Goal: Book appointment/travel/reservation

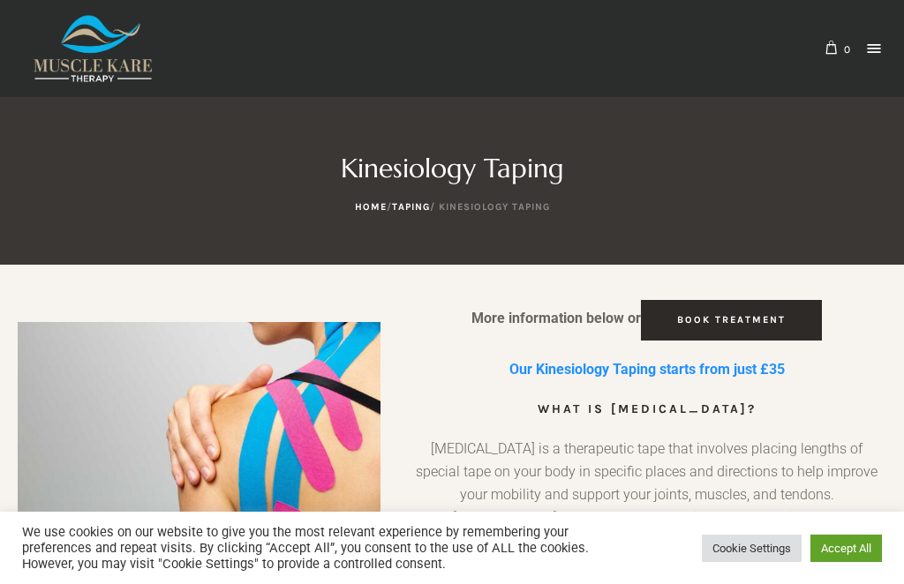
click at [883, 49] on link at bounding box center [873, 48] width 25 height 25
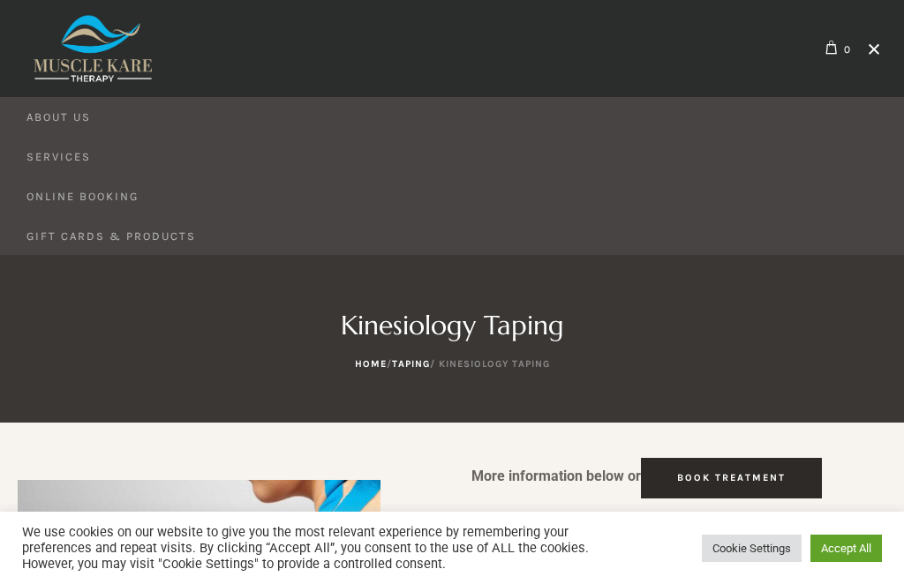
click at [69, 128] on link "About Us" at bounding box center [452, 116] width 904 height 39
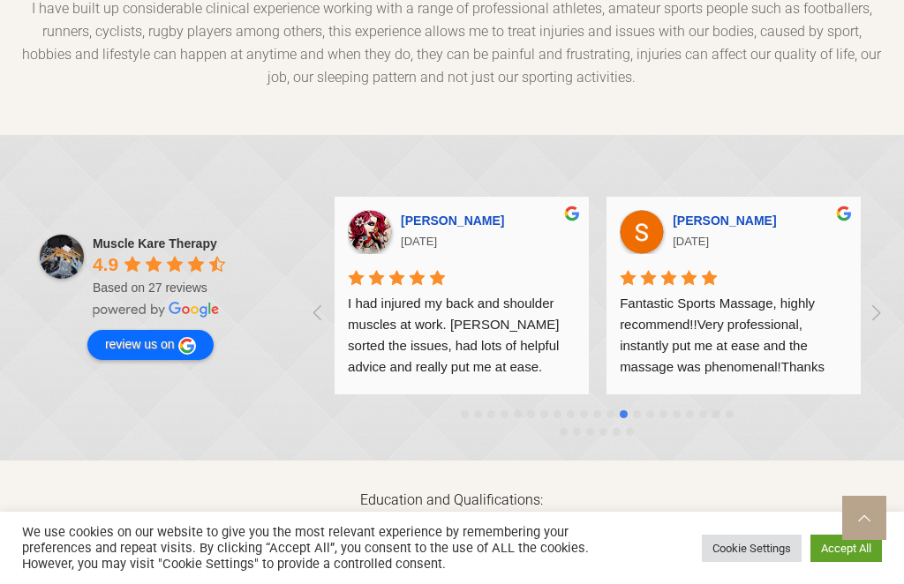
click at [131, 236] on span "Muscle Kare Therapy" at bounding box center [155, 243] width 124 height 14
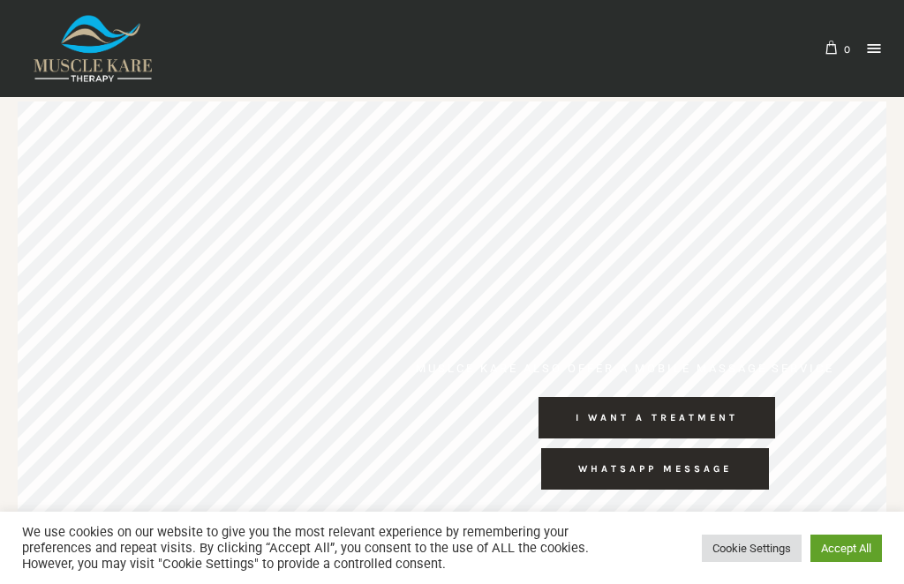
click at [880, 53] on link at bounding box center [873, 48] width 25 height 25
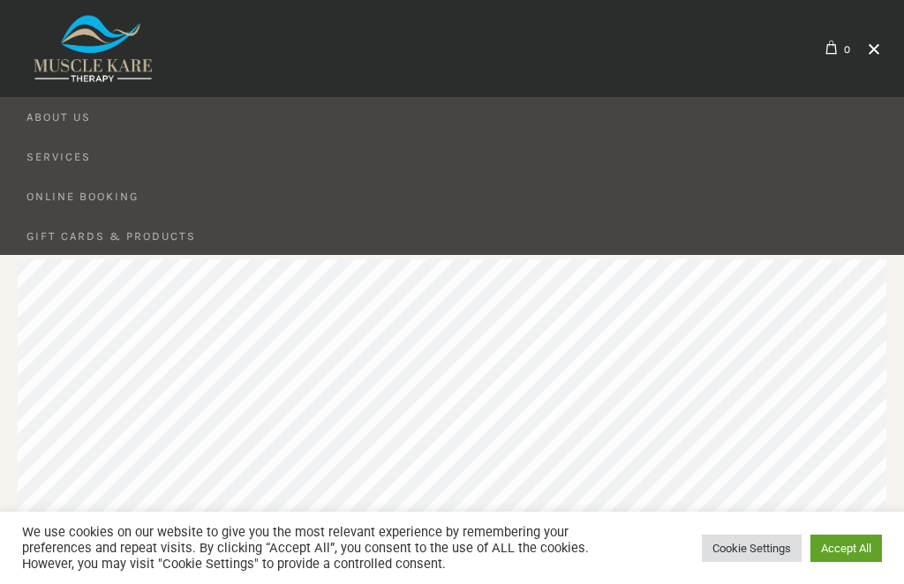
click at [41, 120] on span "About Us" at bounding box center [58, 118] width 64 height 18
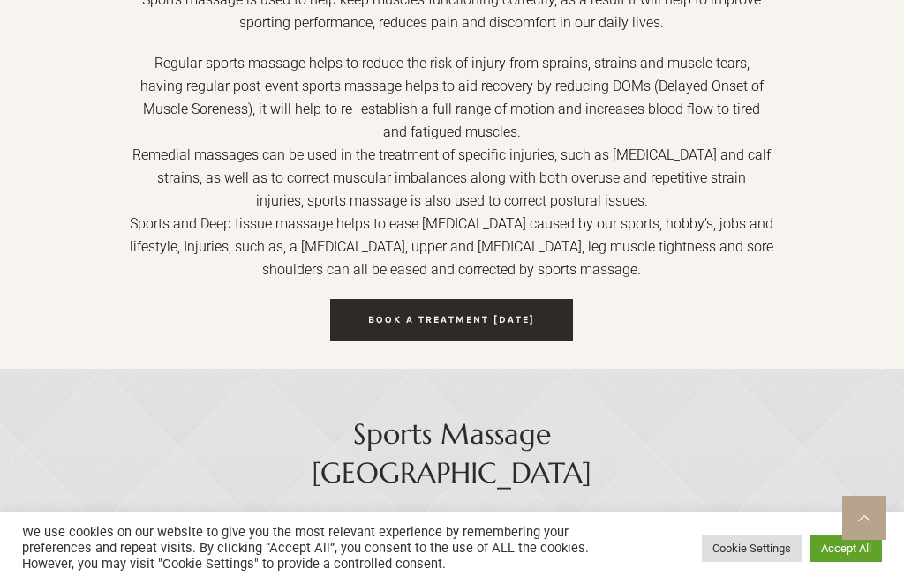
click at [390, 314] on span "Book a treatment [DATE]" at bounding box center [451, 319] width 167 height 11
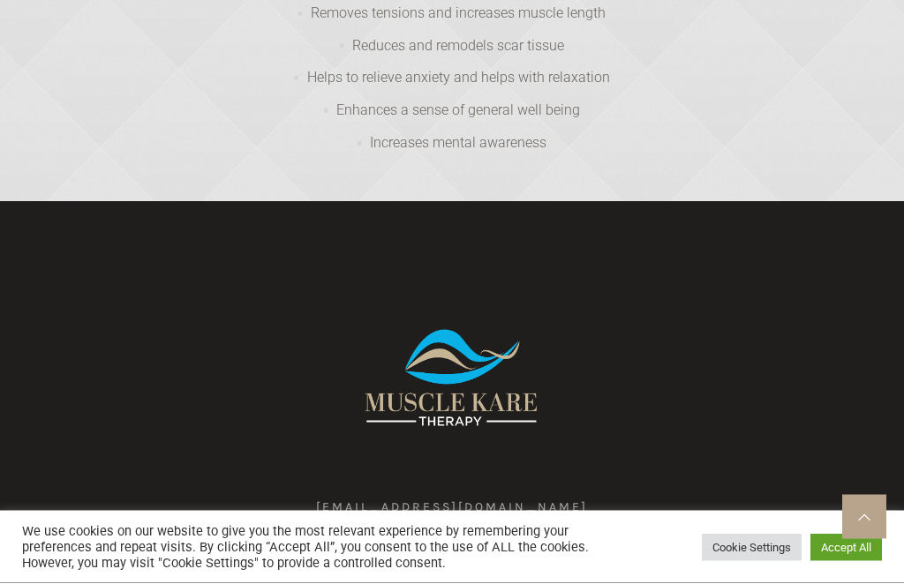
scroll to position [3054, 0]
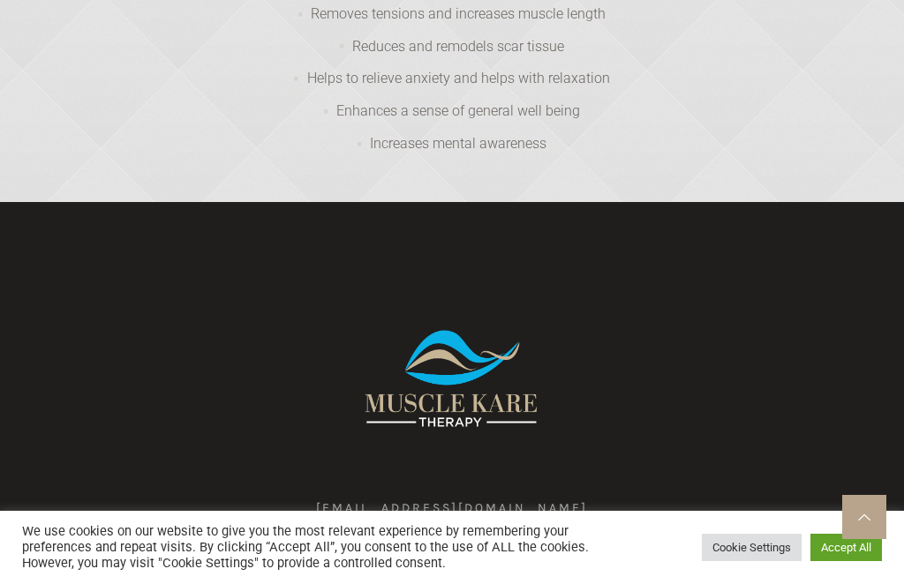
click at [867, 540] on link at bounding box center [864, 518] width 44 height 44
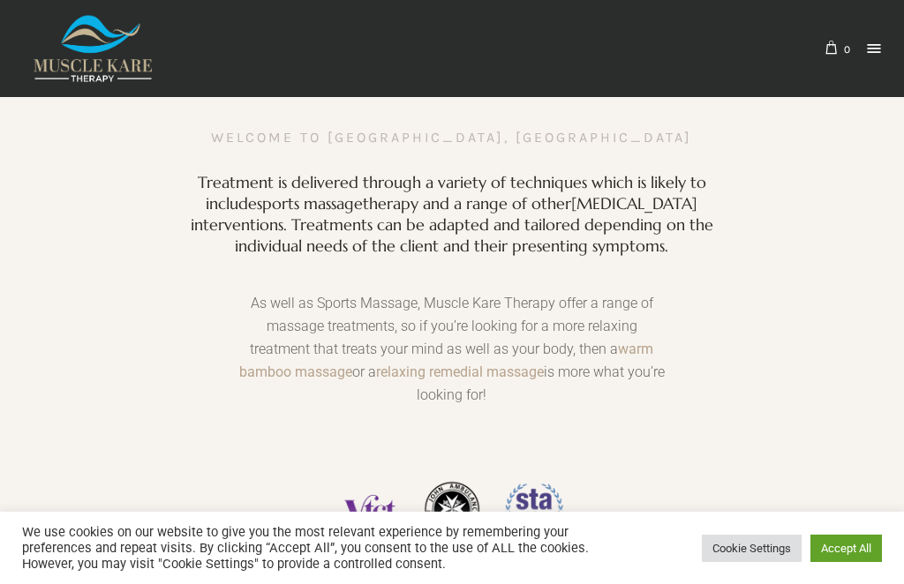
scroll to position [0, 2174]
click at [885, 47] on link at bounding box center [873, 48] width 25 height 25
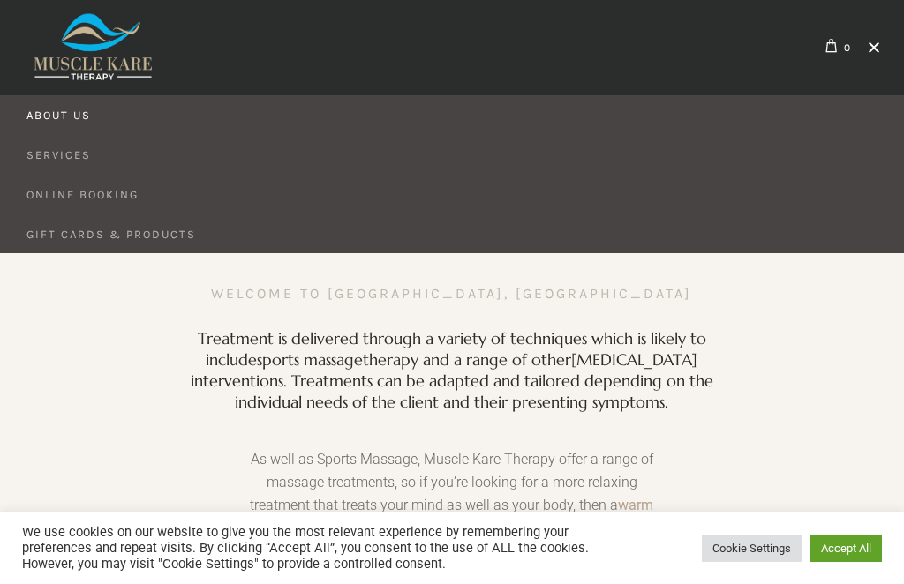
scroll to position [0, 0]
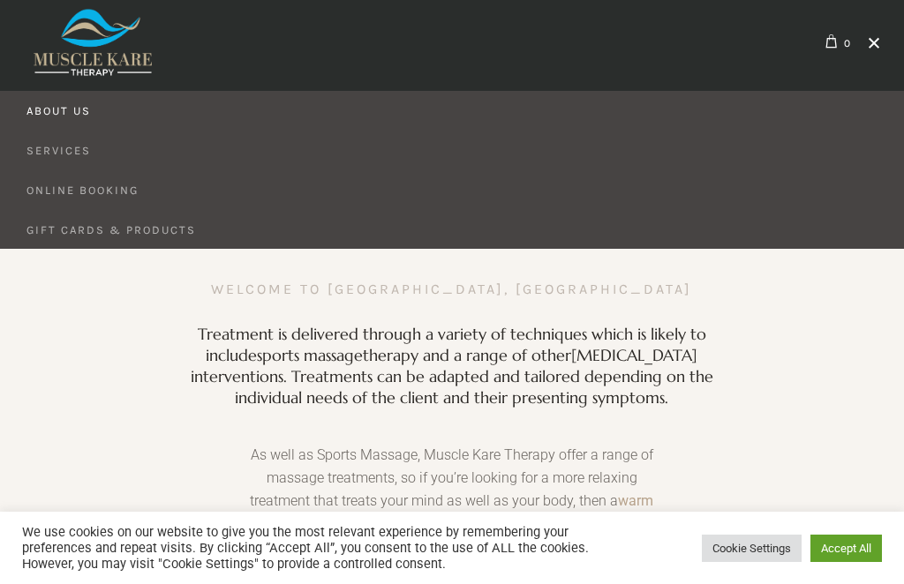
click at [90, 189] on span "Online Booking" at bounding box center [82, 191] width 112 height 18
